Goal: Information Seeking & Learning: Learn about a topic

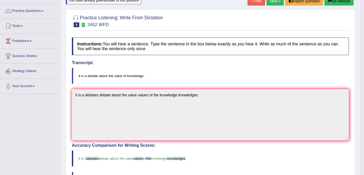
scroll to position [36, 0]
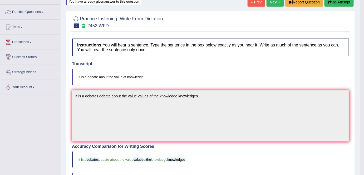
click at [274, 4] on link "Next »" at bounding box center [275, 2] width 17 height 9
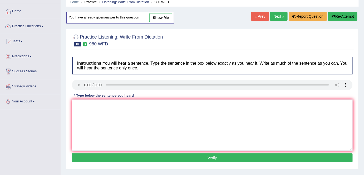
scroll to position [22, 0]
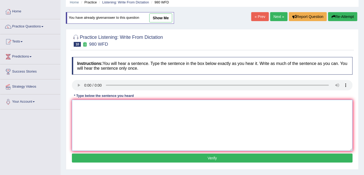
click at [78, 107] on textarea at bounding box center [212, 125] width 281 height 51
click at [76, 108] on textarea at bounding box center [212, 125] width 281 height 51
click at [126, 104] on textarea "Your idea have been decussed decusse on the siminar and tutorial" at bounding box center [212, 125] width 281 height 51
drag, startPoint x: 203, startPoint y: 132, endPoint x: 200, endPoint y: 109, distance: 22.8
click at [200, 109] on textarea "Your idea have been decussed in the decusse on the siminar and tutorial" at bounding box center [212, 125] width 281 height 51
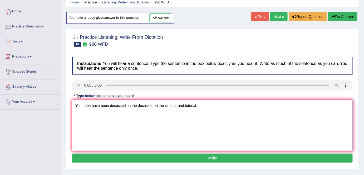
type textarea "Your idea have been decussed in the decusse on the siminar and tutorial."
click at [213, 157] on button "Verify" at bounding box center [212, 157] width 281 height 9
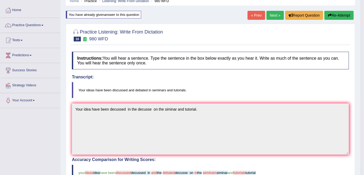
scroll to position [0, 0]
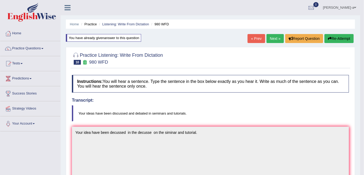
click at [275, 39] on link "Next »" at bounding box center [275, 38] width 17 height 9
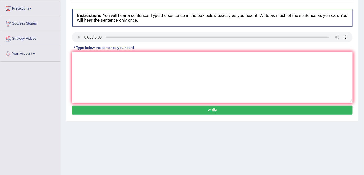
scroll to position [74, 0]
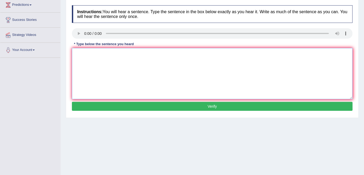
click at [78, 53] on textarea at bounding box center [212, 73] width 281 height 51
type textarea "t"
click at [113, 53] on textarea "The vocabulary spicific field in the gorgan" at bounding box center [212, 73] width 281 height 51
click at [145, 53] on textarea "The vocabulary spicific field in the gorgan" at bounding box center [212, 73] width 281 height 51
click at [143, 53] on textarea "The vocabulary spicific field in the gorgan" at bounding box center [212, 73] width 281 height 51
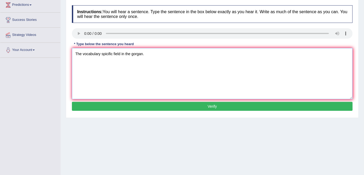
click at [130, 53] on textarea "The vocabulary spicific field in the gorgan." at bounding box center [212, 73] width 281 height 51
click at [130, 53] on textarea "The vocabulary spicific field in theis called gorgan." at bounding box center [212, 73] width 281 height 51
type textarea "The vocabulary spicific field in the is called gorgan."
click at [212, 105] on button "Verify" at bounding box center [212, 106] width 281 height 9
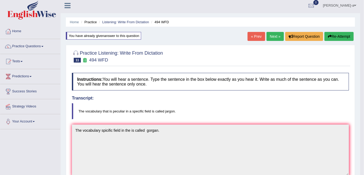
scroll to position [1, 0]
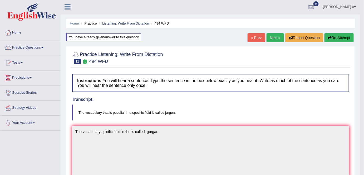
click at [274, 36] on link "Next »" at bounding box center [275, 37] width 17 height 9
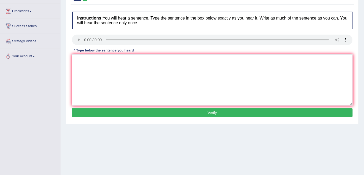
scroll to position [68, 0]
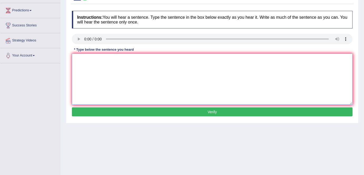
click at [77, 61] on textarea at bounding box center [212, 78] width 281 height 51
type textarea "L"
click at [75, 58] on textarea "lecture are method teaching in university" at bounding box center [212, 78] width 281 height 51
click at [77, 57] on textarea "Llecture are method teaching in university" at bounding box center [212, 78] width 281 height 51
click at [78, 58] on textarea "Llecture are method teaching in university" at bounding box center [212, 78] width 281 height 51
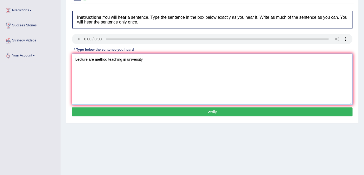
click at [144, 60] on textarea "Lecture are method teaching in university" at bounding box center [212, 78] width 281 height 51
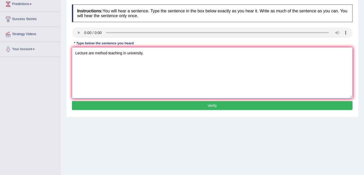
scroll to position [69, 0]
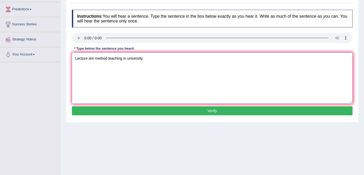
click at [94, 58] on textarea "Lecture are method teaching in university." at bounding box center [212, 77] width 281 height 51
click at [120, 58] on textarea "Lecture are oldest method teaching in university." at bounding box center [212, 77] width 281 height 51
click at [144, 58] on textarea "Lecture are oldest method at teaching in university." at bounding box center [212, 77] width 281 height 51
click at [170, 58] on textarea "Lecture are oldest method at teaching in at the university." at bounding box center [212, 77] width 281 height 51
click at [87, 57] on textarea "Lecture are oldest method at teaching in at the university universities." at bounding box center [212, 77] width 281 height 51
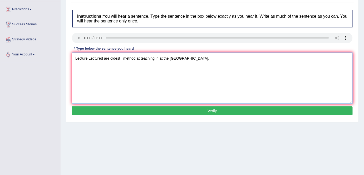
type textarea "Lecture Lectured are oldest method at teaching in at the university universitie…"
click at [212, 110] on button "Verify" at bounding box center [212, 110] width 281 height 9
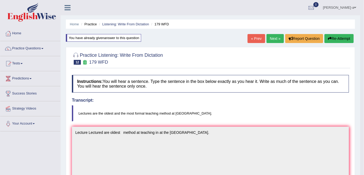
scroll to position [0, 0]
click at [272, 38] on link "Next »" at bounding box center [275, 38] width 17 height 9
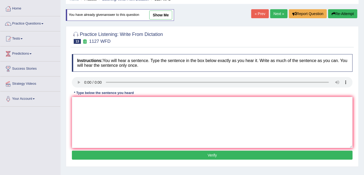
scroll to position [35, 0]
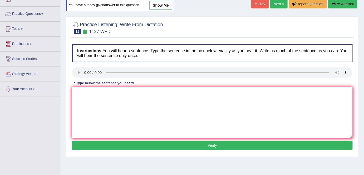
click at [84, 89] on textarea at bounding box center [212, 112] width 281 height 51
click at [80, 94] on textarea at bounding box center [212, 112] width 281 height 51
type textarea "a"
click at [95, 92] on textarea "A university degres is a requirement to inter the profession." at bounding box center [212, 112] width 281 height 51
click at [78, 92] on textarea "A university degres is a requirement to inter the profession." at bounding box center [212, 112] width 281 height 51
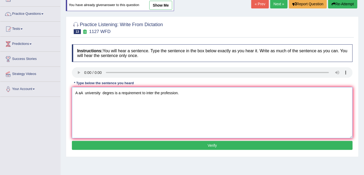
click at [79, 91] on textarea "A aA university degres is a requirement to inter the profession." at bounding box center [212, 112] width 281 height 51
click at [80, 92] on textarea "A A university degres is a requirement to inter the profession." at bounding box center [212, 112] width 281 height 51
click at [101, 92] on textarea "A An university degres is a requirement to inter the profession." at bounding box center [212, 112] width 281 height 51
click at [134, 92] on textarea "A An university universities degres is a requirement to inter the profession." at bounding box center [212, 112] width 281 height 51
click at [138, 91] on textarea "A An university universities degres digres is a requirement to inter the profes…" at bounding box center [212, 112] width 281 height 51
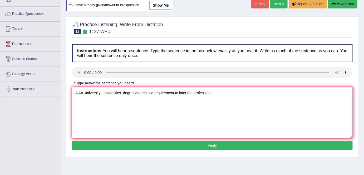
click at [147, 92] on textarea "A An university universities degres degres is a requirement to inter the profes…" at bounding box center [212, 112] width 281 height 51
click at [210, 92] on textarea "A An university universities degres degree requirements is a requirement to int…" at bounding box center [212, 112] width 281 height 51
type textarea "A An university universities degres degree requirements is a requirement to int…"
click at [216, 145] on button "Verify" at bounding box center [212, 145] width 281 height 9
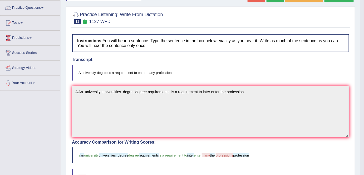
scroll to position [0, 0]
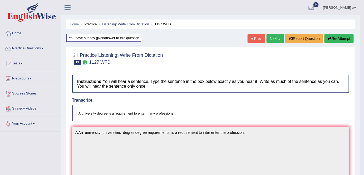
click at [275, 38] on link "Next »" at bounding box center [275, 38] width 17 height 9
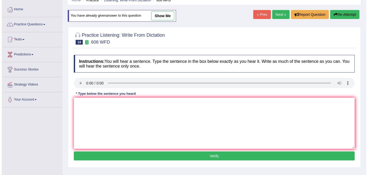
scroll to position [25, 0]
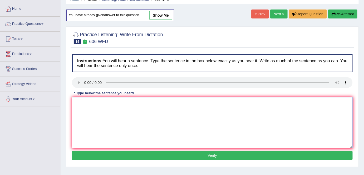
click at [77, 102] on textarea at bounding box center [212, 122] width 281 height 51
click at [107, 102] on textarea "The students study in the asian grace" at bounding box center [212, 122] width 281 height 51
click at [106, 102] on textarea "The students study in the asian grace" at bounding box center [212, 122] width 281 height 51
click at [81, 104] on textarea "The students study the language in the asian grace" at bounding box center [212, 122] width 281 height 51
click at [105, 102] on textarea "The was students study the language in the asian grace" at bounding box center [212, 122] width 281 height 51
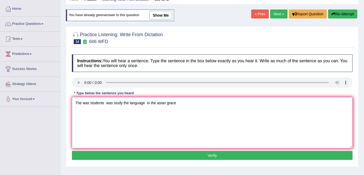
click at [122, 102] on textarea "The was students was study the language in the asian grace" at bounding box center [212, 122] width 281 height 51
click at [104, 103] on textarea "The was students was study studies the language in the asian grace" at bounding box center [212, 122] width 281 height 51
click at [205, 102] on textarea "The was students student was study studies the language in the asian grace" at bounding box center [212, 122] width 281 height 51
type textarea "The was students student was study studies the language in the asian grace."
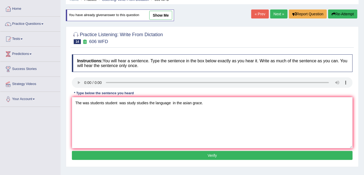
click at [213, 153] on button "Verify" at bounding box center [212, 155] width 281 height 9
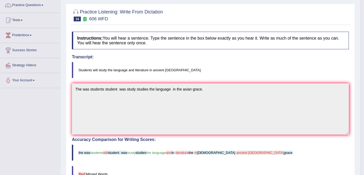
scroll to position [0, 0]
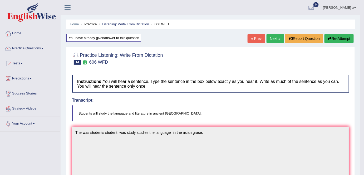
click at [274, 38] on link "Next »" at bounding box center [275, 38] width 17 height 9
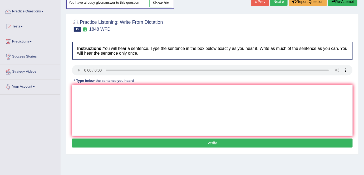
scroll to position [37, 0]
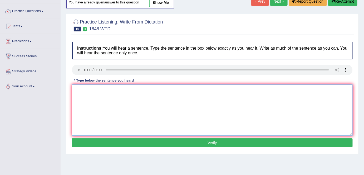
click at [81, 92] on textarea at bounding box center [212, 109] width 281 height 51
click at [144, 89] on textarea "Student are valid identification to are enrol this course" at bounding box center [212, 109] width 281 height 51
click at [158, 89] on textarea "Student are valid identification to are enrol enrolledin this course" at bounding box center [212, 109] width 281 height 51
click at [184, 90] on textarea "Student are valid identification to are enrol enrolled in this course" at bounding box center [212, 109] width 281 height 51
click at [88, 90] on textarea "Student are valid identification to are enrol enrolled in this course." at bounding box center [212, 109] width 281 height 51
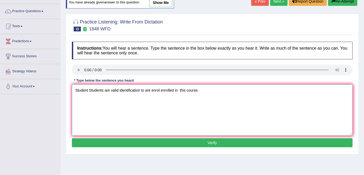
click at [160, 89] on textarea "Student Students are valid identification to are enrol enrolled in this course." at bounding box center [212, 109] width 281 height 51
click at [155, 89] on textarea "Student Students are valid identification to are enroll enrolled in this course." at bounding box center [212, 109] width 281 height 51
click at [158, 89] on textarea "Student Students are valid identification to are endroll enrolled in this cours…" at bounding box center [212, 109] width 281 height 51
click at [167, 89] on textarea "Student Students are valid identification to are enroll enrolled in this course." at bounding box center [212, 109] width 281 height 51
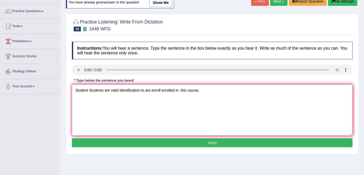
click at [167, 89] on textarea "Student Students are valid identification to are enroll enrolled in this course." at bounding box center [212, 109] width 281 height 51
click at [203, 101] on textarea "Student Students are valid identification to are enroll enrolled in this course." at bounding box center [212, 109] width 281 height 51
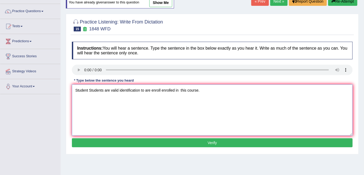
click at [172, 91] on textarea "Student Students are valid identification to are enroll enrolled in this course." at bounding box center [212, 109] width 281 height 51
click at [164, 99] on textarea "Student Students are valid identification to are enroll enrolled in this course." at bounding box center [212, 109] width 281 height 51
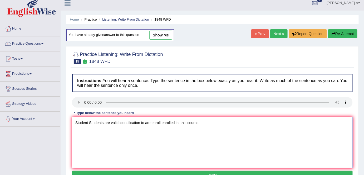
scroll to position [2, 0]
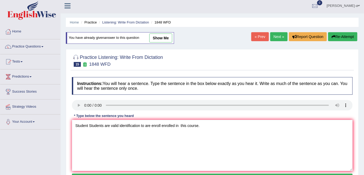
click at [163, 39] on link "show me" at bounding box center [160, 37] width 23 height 9
type textarea "Students need the valid indintifications to enrolle this course."
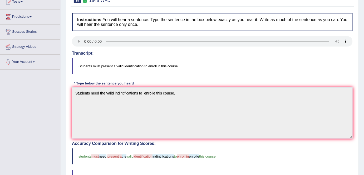
scroll to position [0, 0]
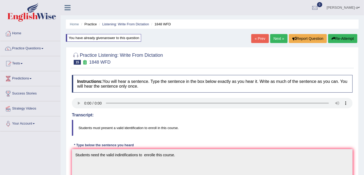
click at [262, 38] on link "« Prev" at bounding box center [259, 38] width 17 height 9
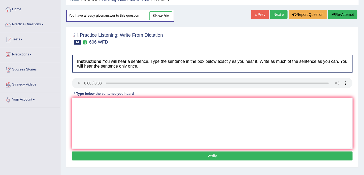
scroll to position [24, 0]
click at [160, 18] on link "show me" at bounding box center [160, 16] width 23 height 9
type textarea "The was students student was study studies the language in the asian grace."
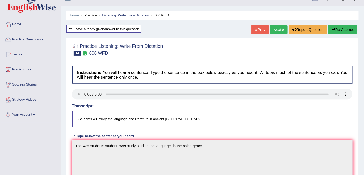
scroll to position [9, 0]
click at [276, 31] on link "Next »" at bounding box center [278, 29] width 17 height 9
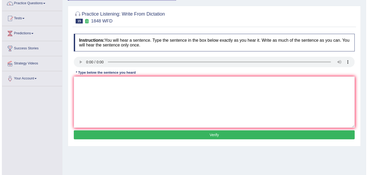
scroll to position [48, 0]
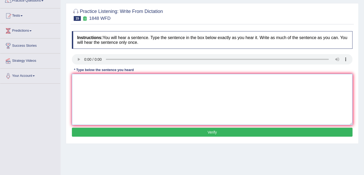
click at [78, 82] on textarea at bounding box center [212, 99] width 281 height 51
type textarea "Student must valid indentification to enroll this course."
click at [215, 131] on button "Verify" at bounding box center [212, 132] width 281 height 9
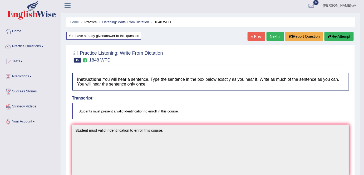
scroll to position [2, 0]
